Goal: Information Seeking & Learning: Understand process/instructions

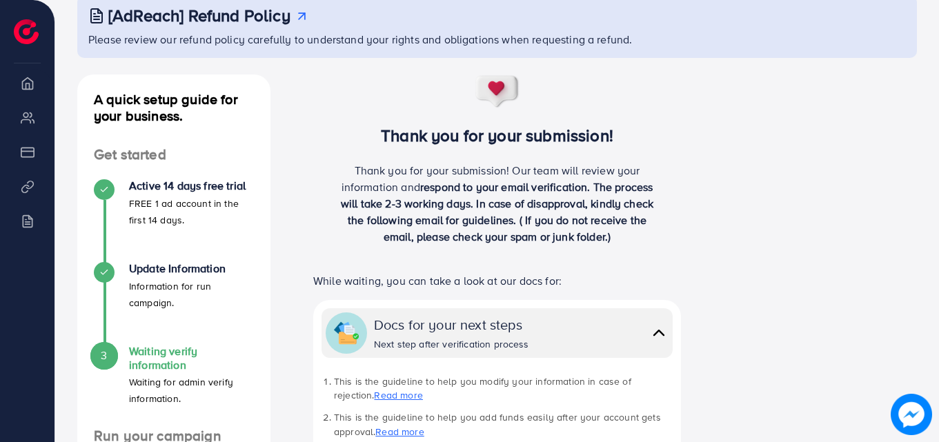
scroll to position [63, 0]
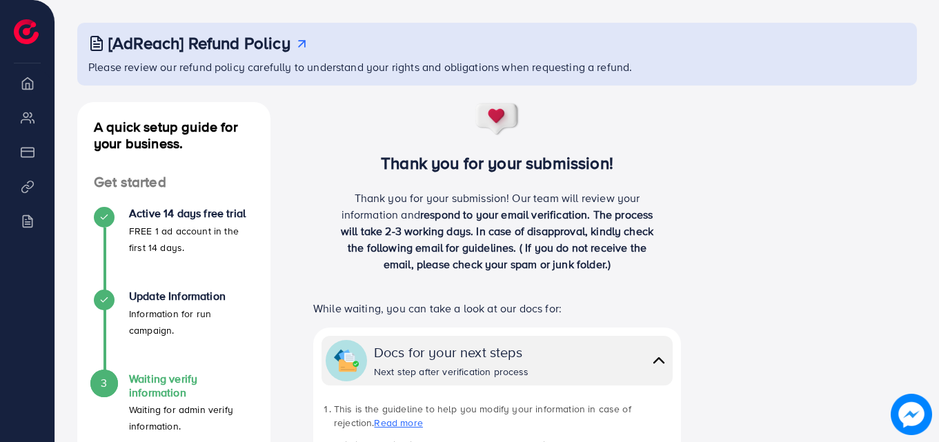
click at [36, 86] on li "Overview" at bounding box center [27, 83] width 55 height 28
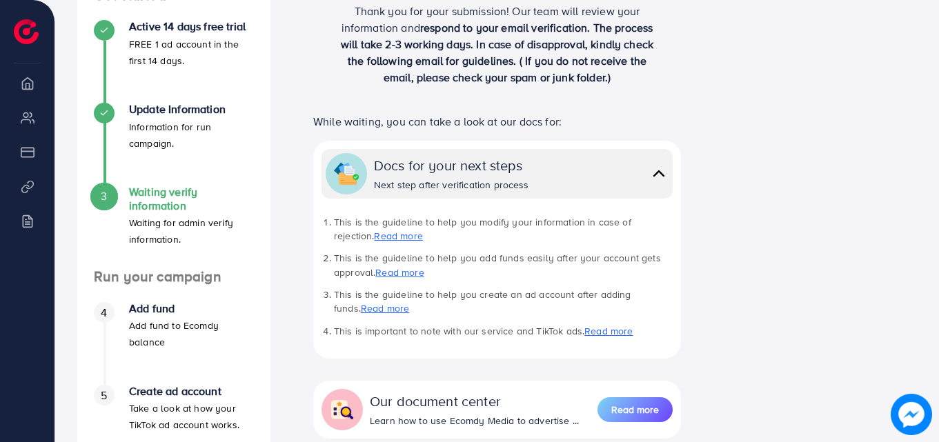
scroll to position [246, 0]
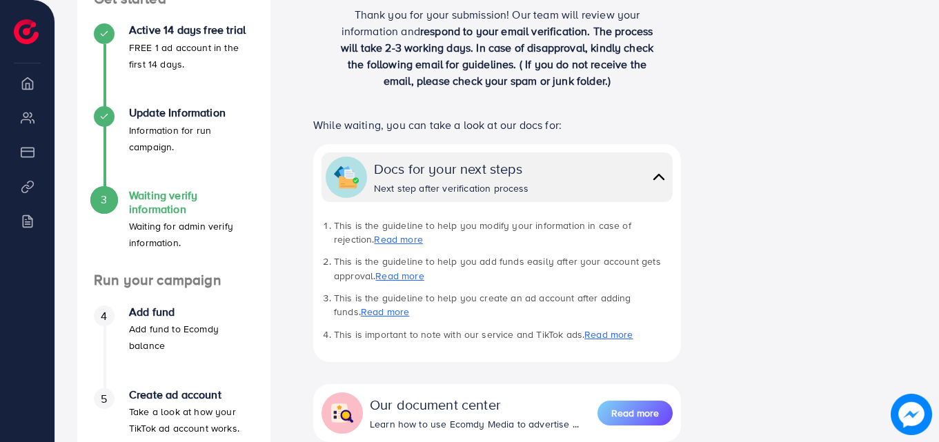
click at [25, 118] on li "My ad accounts" at bounding box center [27, 118] width 55 height 28
click at [30, 156] on li "Payment" at bounding box center [27, 152] width 55 height 28
click at [35, 79] on li "Overview" at bounding box center [27, 83] width 55 height 28
click at [12, 77] on li "Overview" at bounding box center [27, 83] width 55 height 28
click at [30, 88] on li "Overview" at bounding box center [27, 83] width 55 height 28
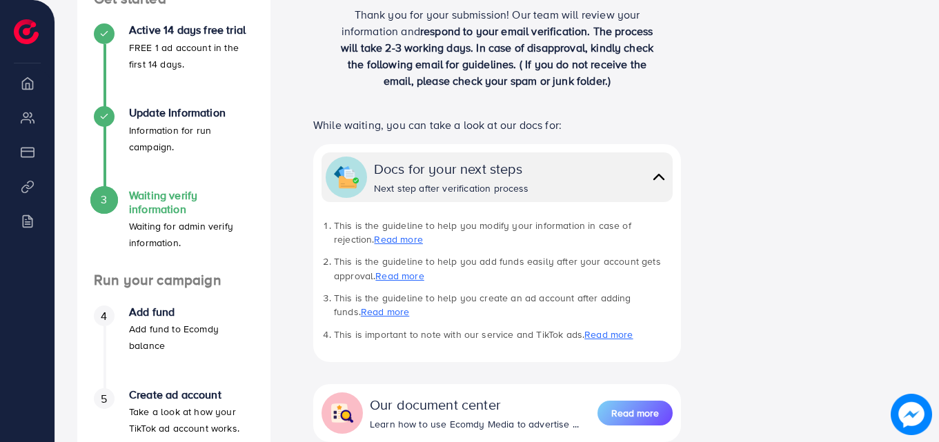
click at [30, 88] on li "Overview" at bounding box center [27, 83] width 55 height 28
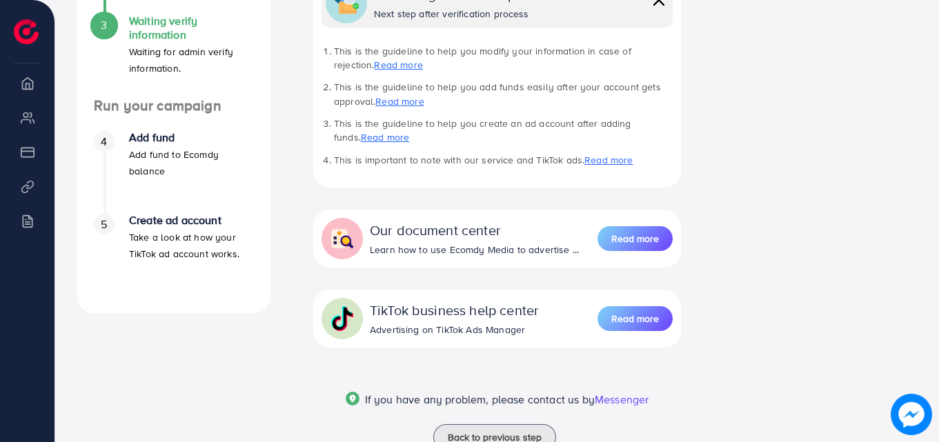
scroll to position [468, 0]
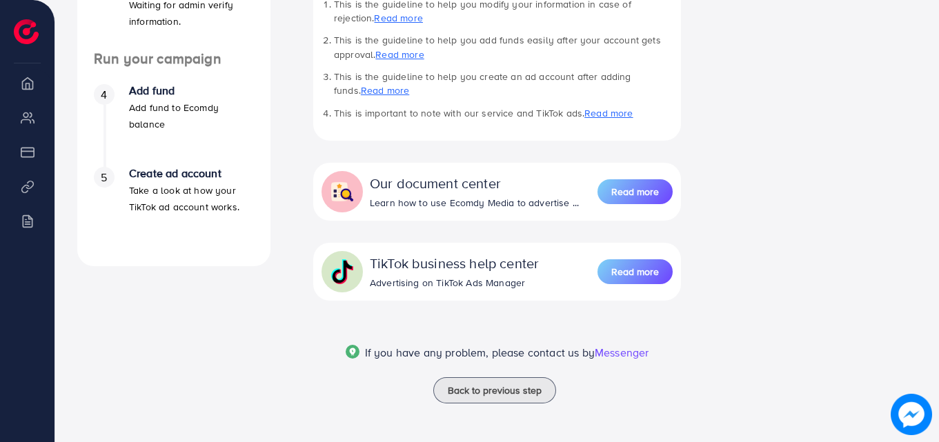
click at [25, 86] on li "Overview" at bounding box center [27, 83] width 55 height 28
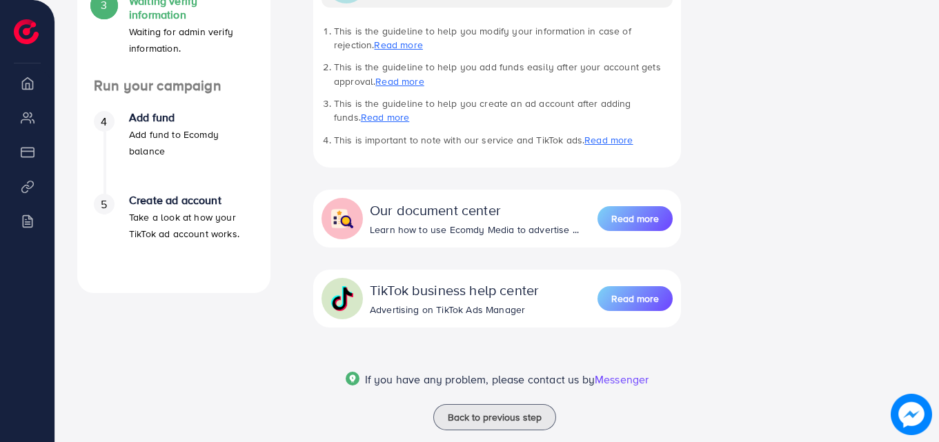
scroll to position [440, 0]
click at [30, 89] on li "Overview" at bounding box center [27, 83] width 55 height 28
click at [102, 198] on span "5" at bounding box center [104, 206] width 6 height 16
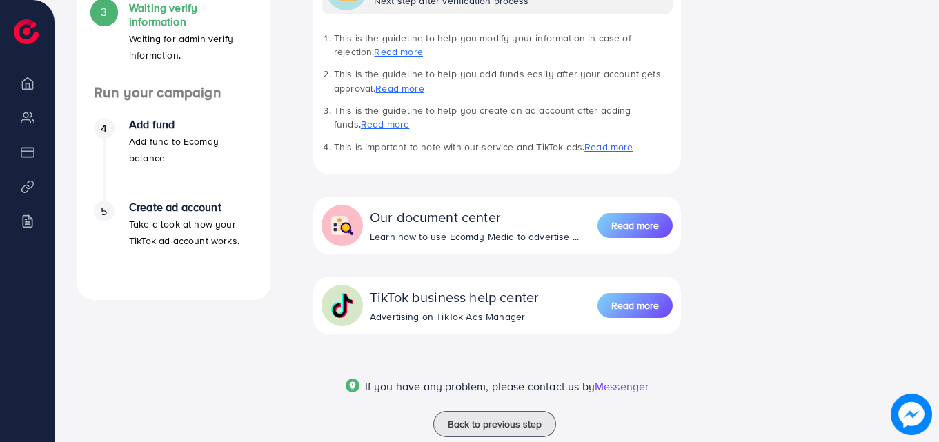
scroll to position [468, 0]
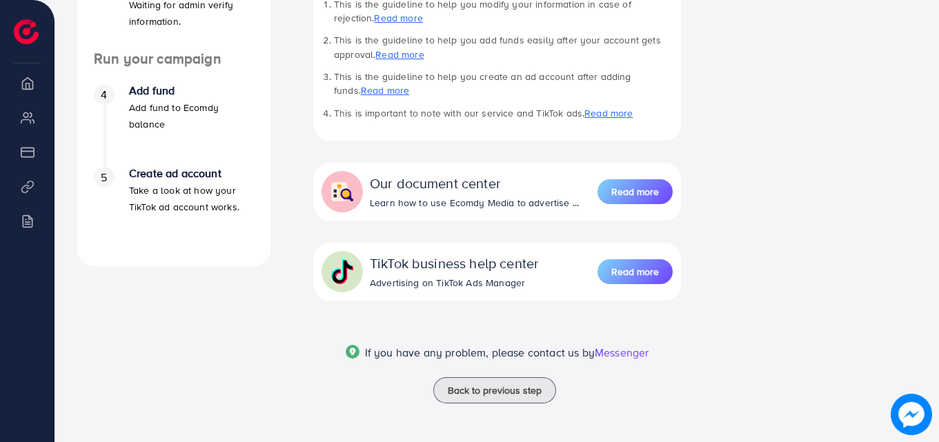
click at [292, 188] on div "Thank you for your submission! Thank you for your submission! Our team will rev…" at bounding box center [497, 58] width 431 height 723
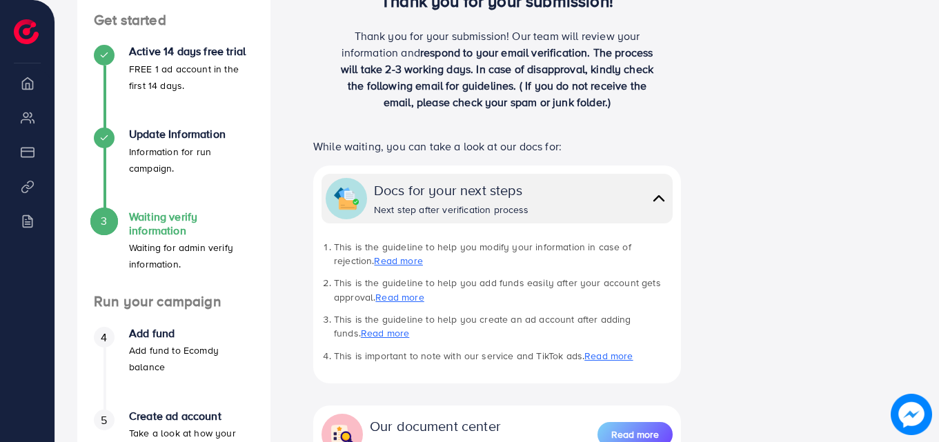
scroll to position [224, 0]
click at [27, 87] on li "Overview" at bounding box center [27, 83] width 55 height 28
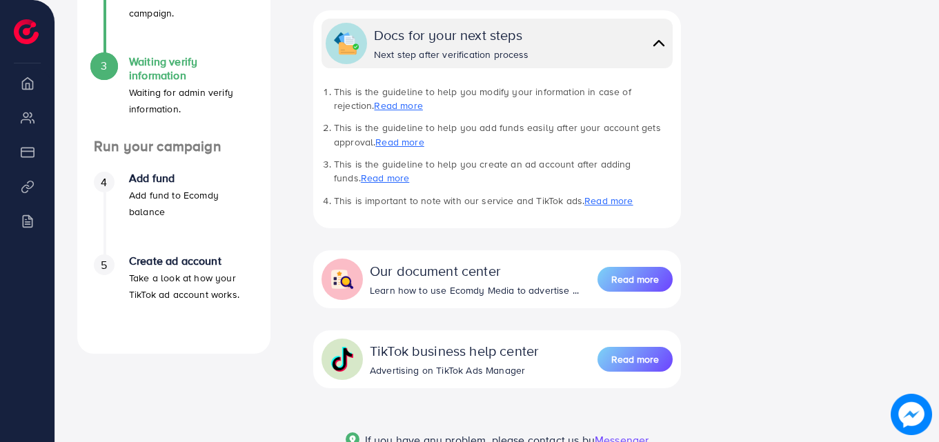
scroll to position [381, 0]
click at [284, 182] on div "Thank you for your submission! Thank you for your submission! Our team will rev…" at bounding box center [497, 145] width 431 height 723
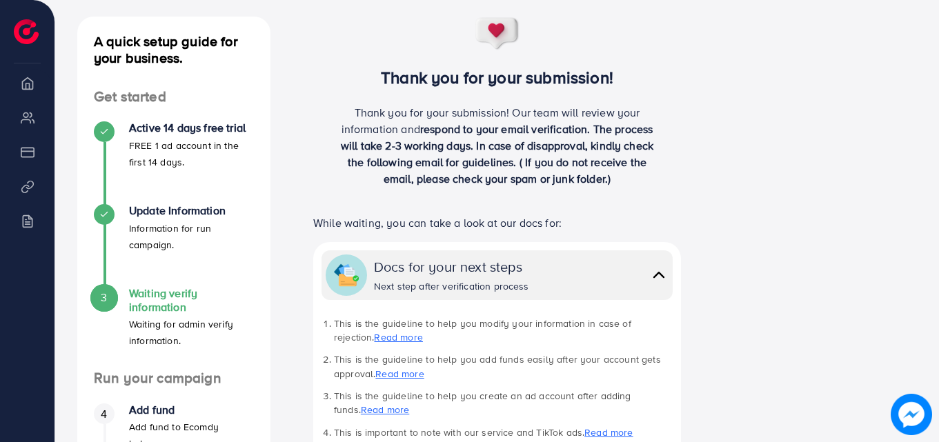
scroll to position [0, 0]
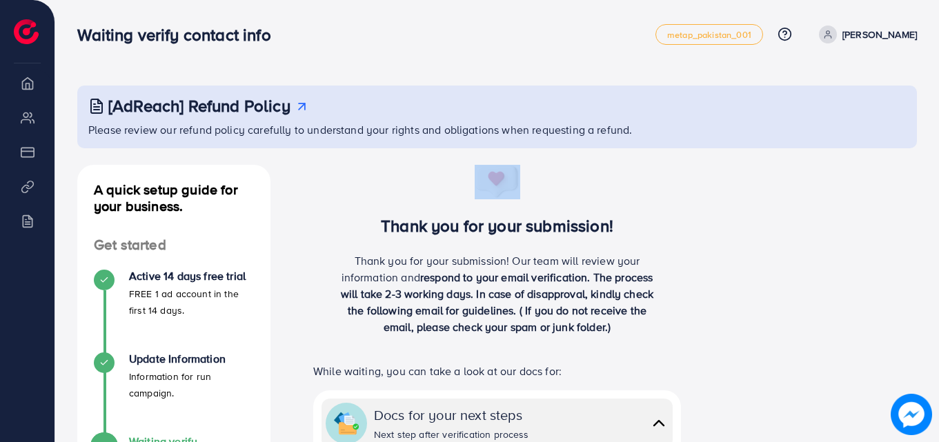
drag, startPoint x: 538, startPoint y: 187, endPoint x: 367, endPoint y: 224, distance: 175.1
click at [366, 226] on div "Thank you for your submission! Thank you for your submission! Our team will rev…" at bounding box center [497, 256] width 409 height 182
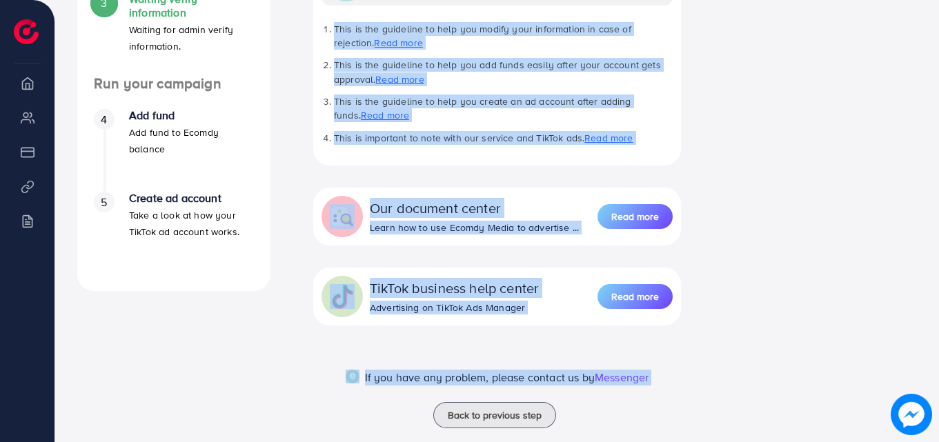
scroll to position [468, 0]
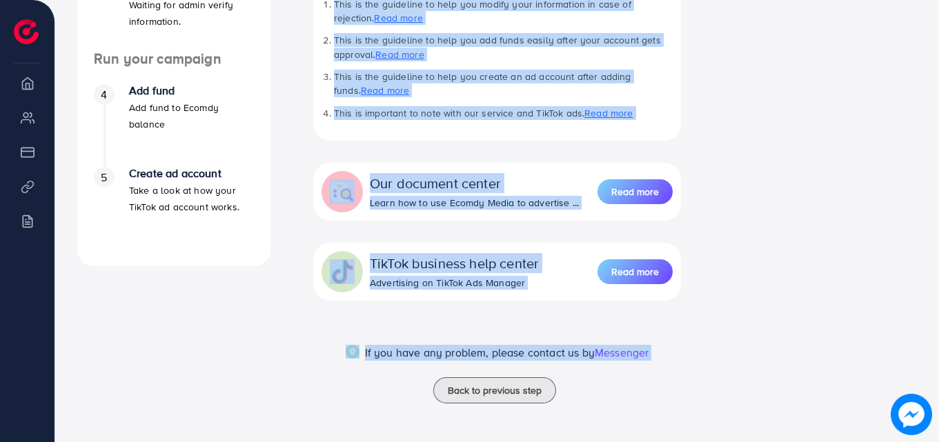
drag, startPoint x: 367, startPoint y: 160, endPoint x: 613, endPoint y: 444, distance: 375.8
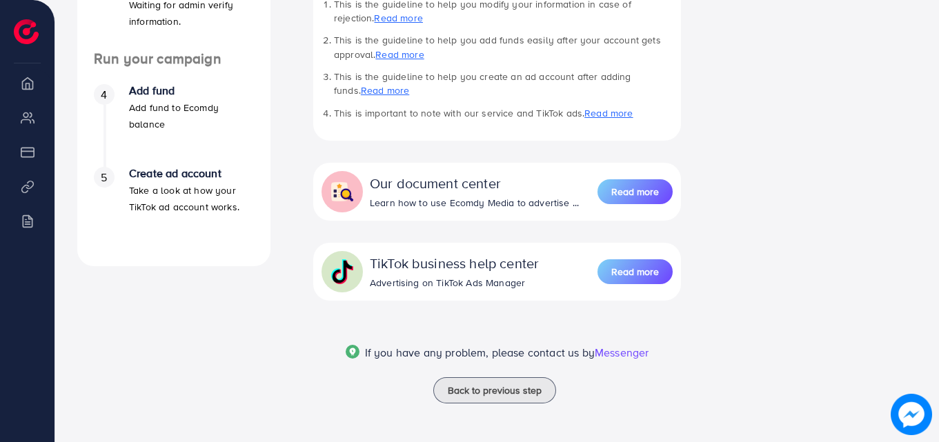
click at [251, 315] on div "A quick setup guide for your business. Get started Active 14 days free trial FR…" at bounding box center [173, 58] width 215 height 723
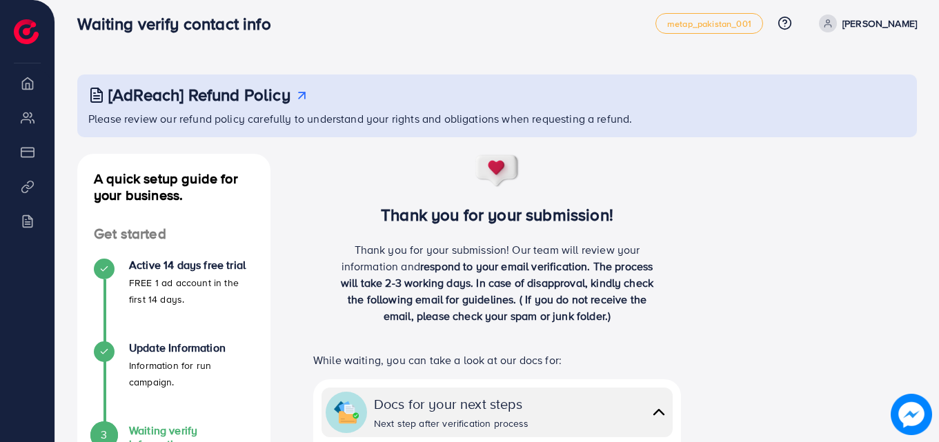
scroll to position [0, 0]
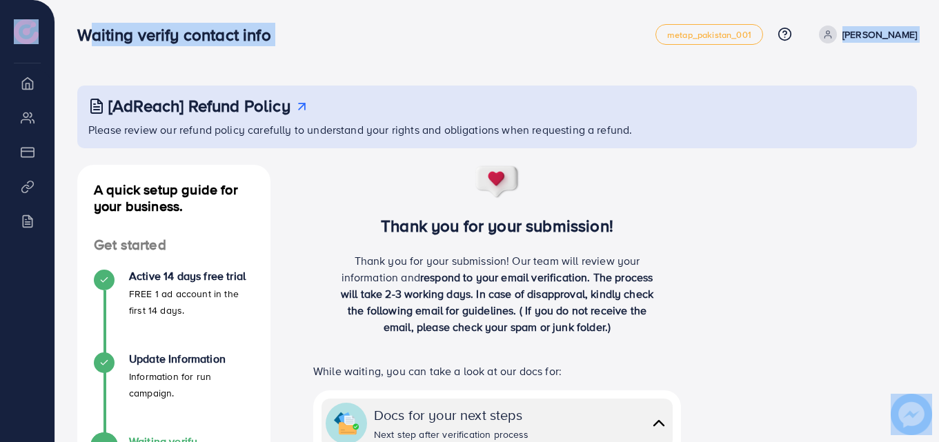
drag, startPoint x: 66, startPoint y: 14, endPoint x: 79, endPoint y: 52, distance: 41.0
drag, startPoint x: 65, startPoint y: 7, endPoint x: 75, endPoint y: 45, distance: 39.4
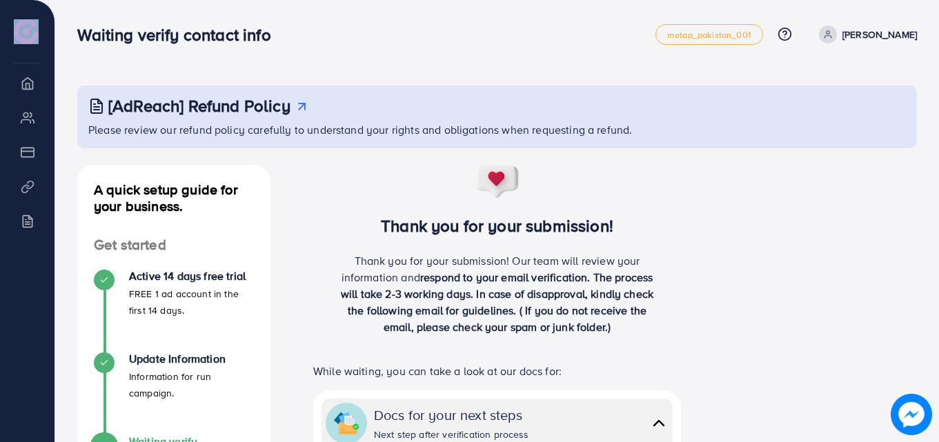
drag, startPoint x: 61, startPoint y: 6, endPoint x: 56, endPoint y: 36, distance: 30.8
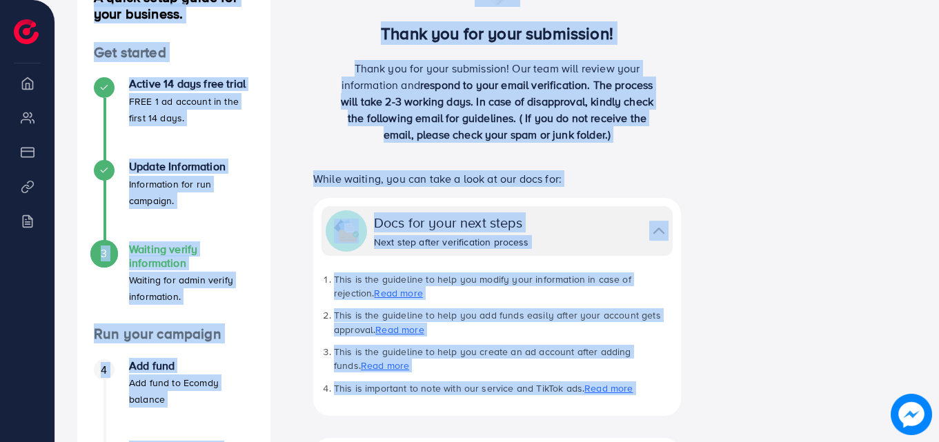
scroll to position [468, 0]
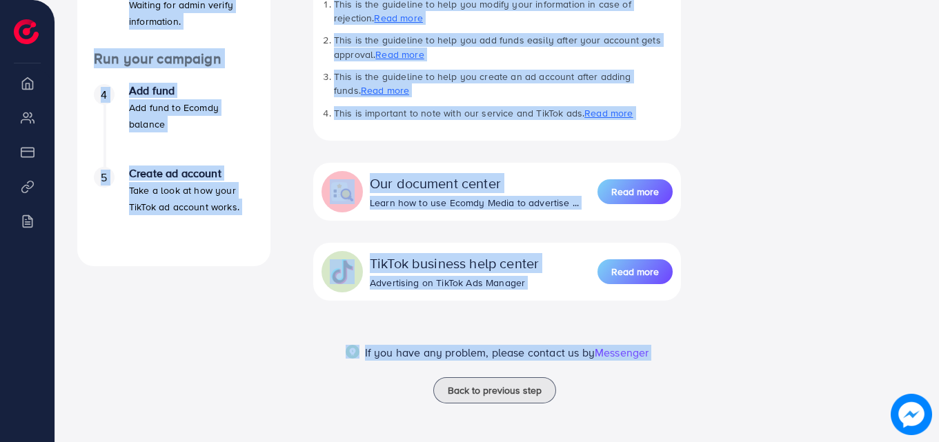
drag, startPoint x: 919, startPoint y: 8, endPoint x: 646, endPoint y: 394, distance: 473.0
click at [645, 393] on div "Back to previous step" at bounding box center [497, 391] width 409 height 26
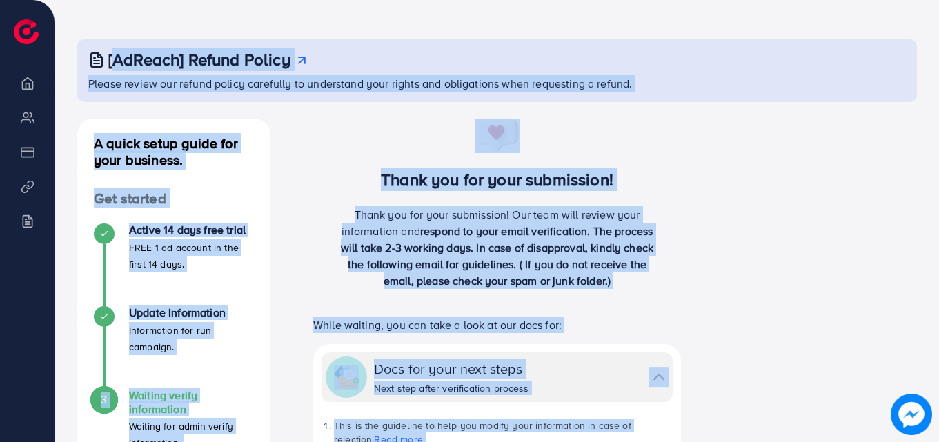
scroll to position [0, 0]
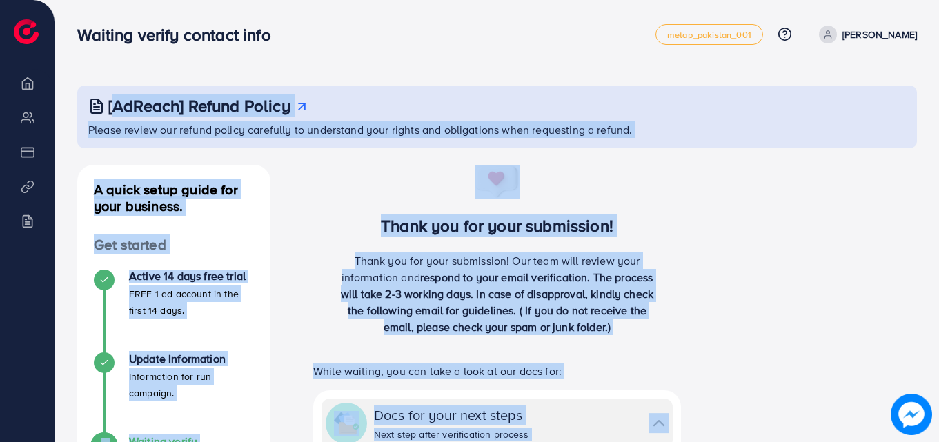
drag, startPoint x: 644, startPoint y: 392, endPoint x: 80, endPoint y: 1, distance: 686.1
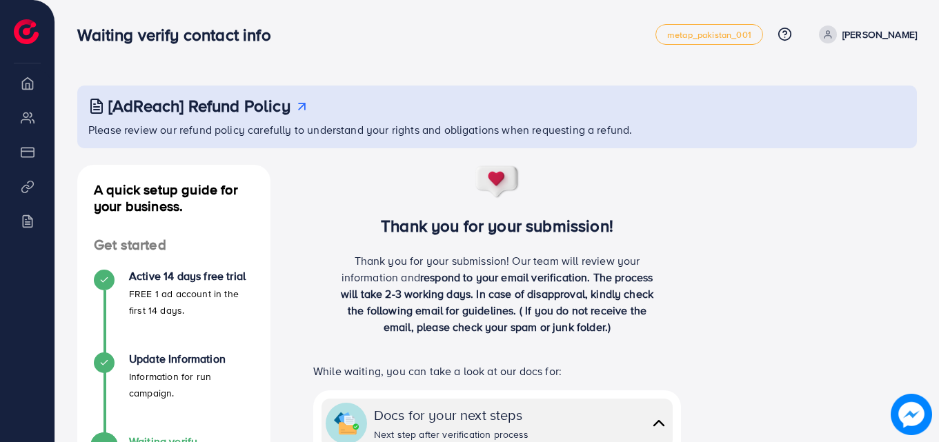
click at [391, 14] on nav "Waiting verify contact info metap_pakistan_001 Help Center Contact Support Plan…" at bounding box center [497, 34] width 840 height 49
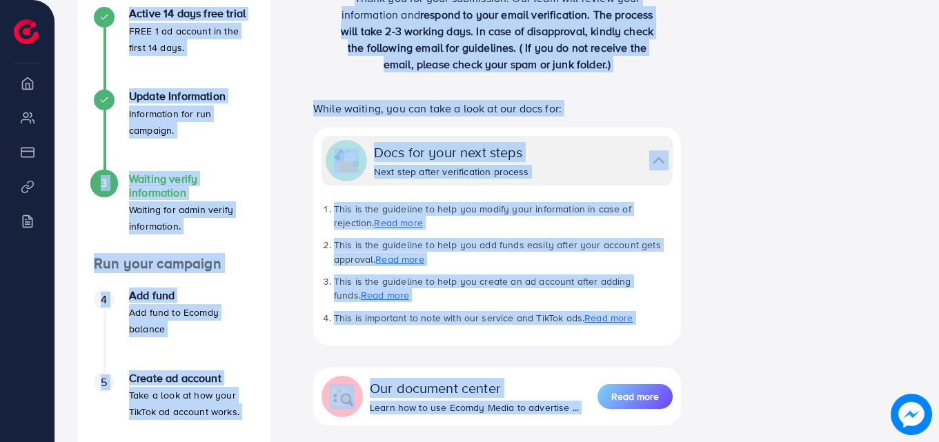
scroll to position [468, 0]
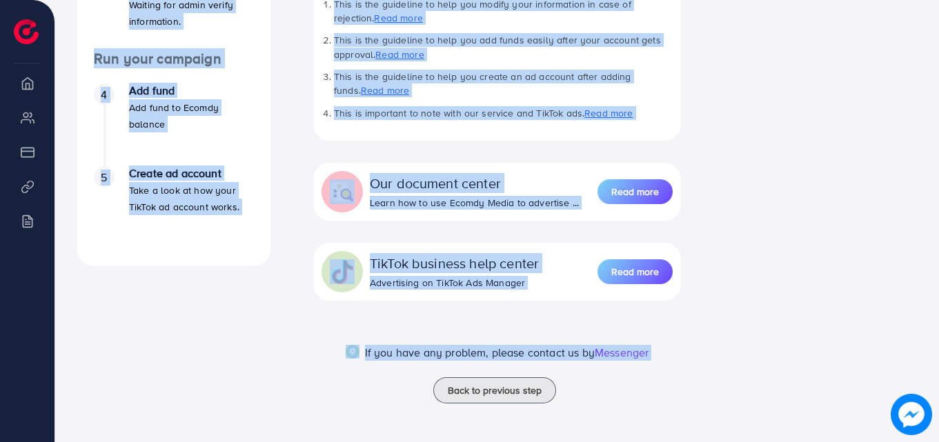
drag, startPoint x: 69, startPoint y: 22, endPoint x: 652, endPoint y: 427, distance: 710.2
click at [638, 411] on div "Thank you for your submission! Thank you for your submission! Our team will rev…" at bounding box center [497, 58] width 431 height 723
drag, startPoint x: 61, startPoint y: 21, endPoint x: 392, endPoint y: 396, distance: 499.8
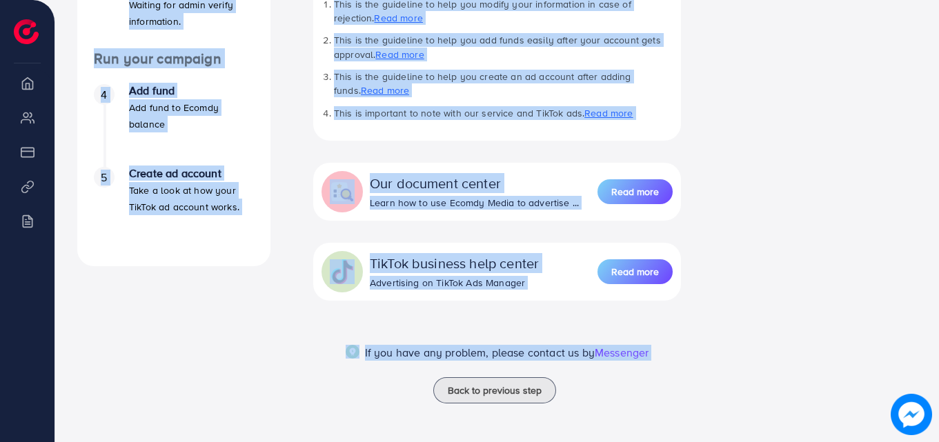
click at [392, 396] on div "Back to previous step" at bounding box center [497, 391] width 409 height 26
drag, startPoint x: 68, startPoint y: 24, endPoint x: 619, endPoint y: 400, distance: 667.0
click at [619, 402] on div "Back to previous step" at bounding box center [497, 391] width 409 height 26
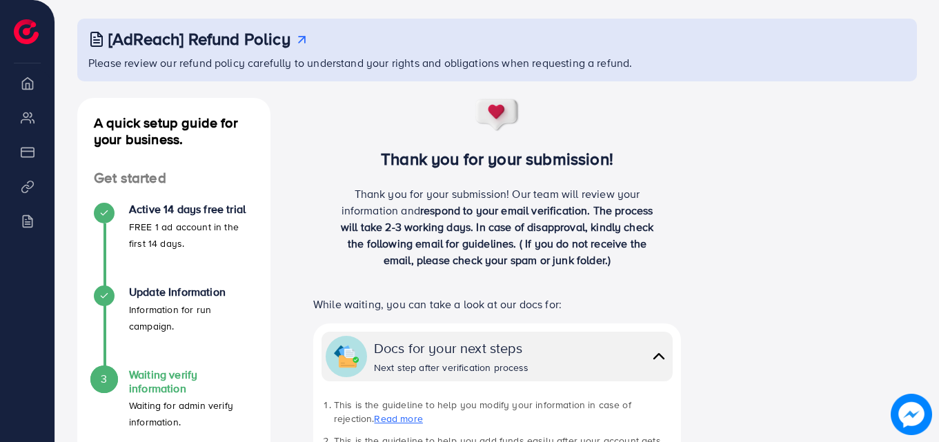
scroll to position [0, 0]
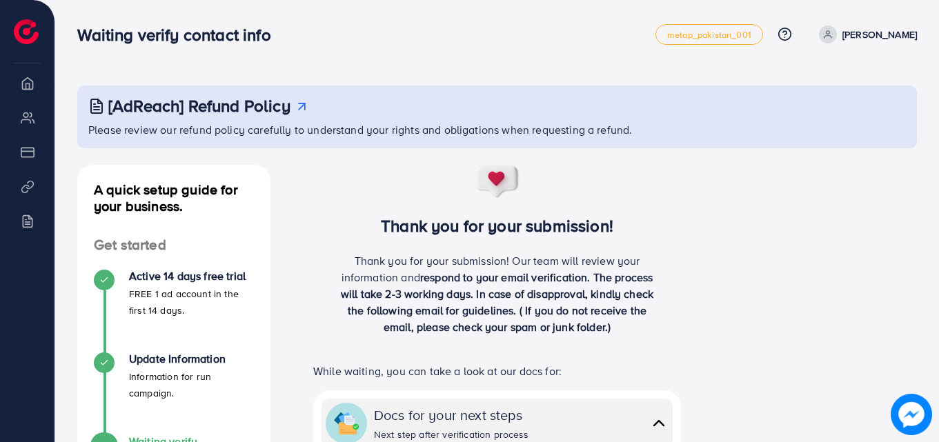
drag, startPoint x: 58, startPoint y: 11, endPoint x: 62, endPoint y: 19, distance: 8.6
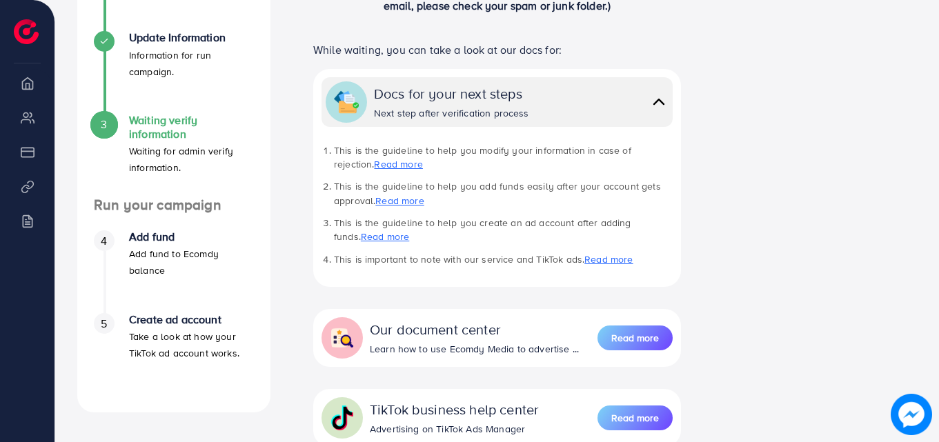
scroll to position [322, 0]
click at [419, 37] on div "Thank you for your submission! Thank you for your submission! Our team will rev…" at bounding box center [497, 196] width 409 height 707
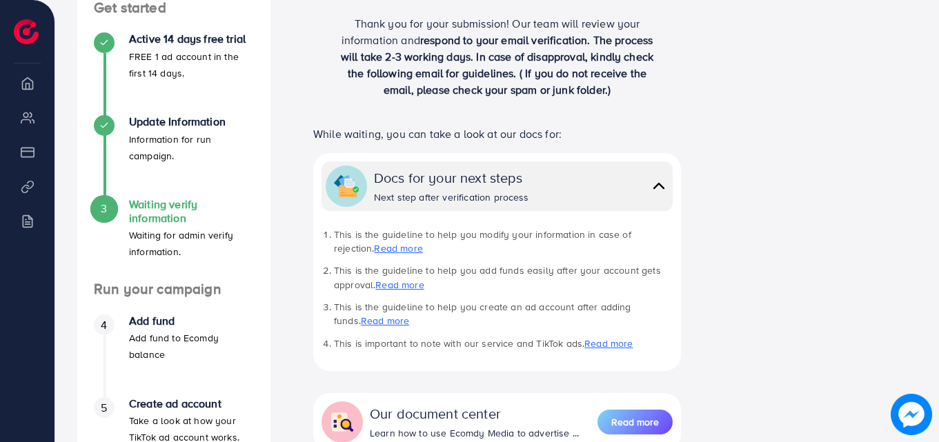
click at [309, 71] on div "Thank you for your submission! Our team will review your information and respon…" at bounding box center [497, 62] width 409 height 94
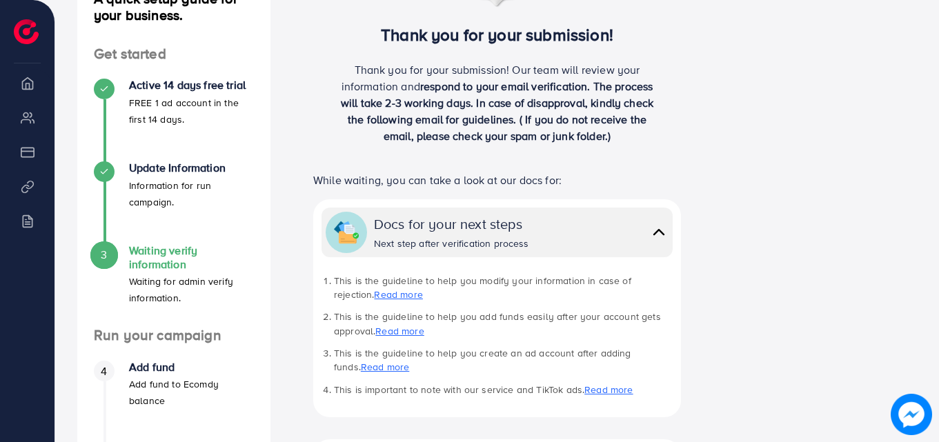
scroll to position [191, 0]
